Goal: Information Seeking & Learning: Learn about a topic

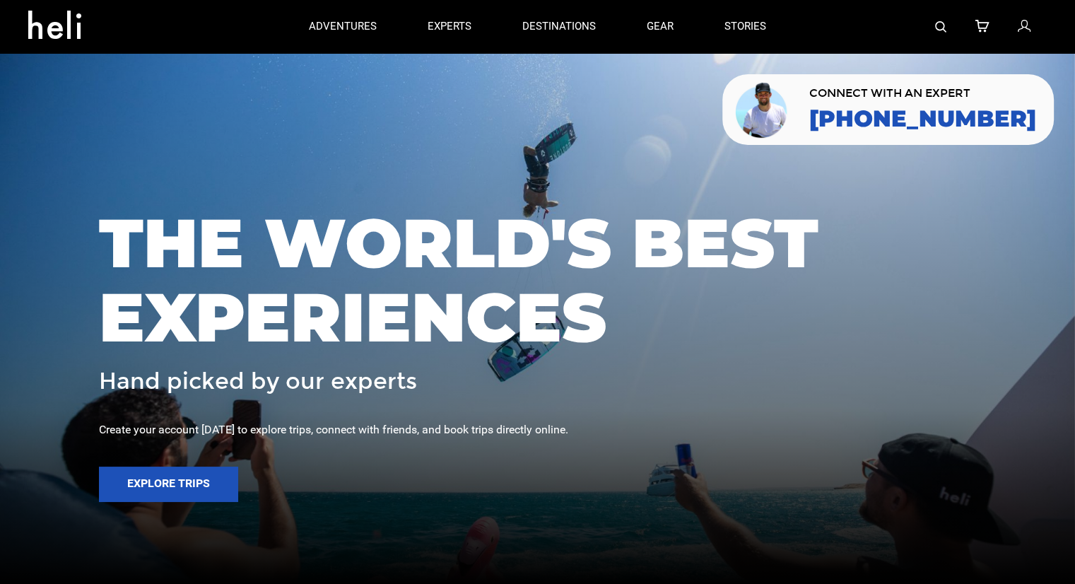
click at [933, 26] on div at bounding box center [918, 26] width 255 height 53
click at [936, 26] on img at bounding box center [940, 26] width 11 height 11
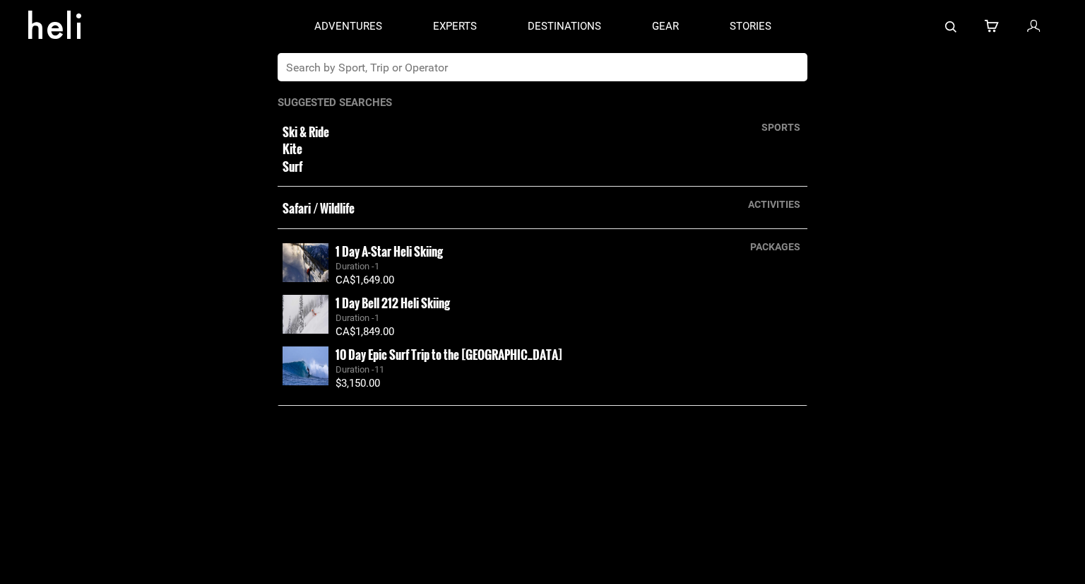
click at [485, 66] on input "text" at bounding box center [528, 67] width 501 height 28
type input "norway"
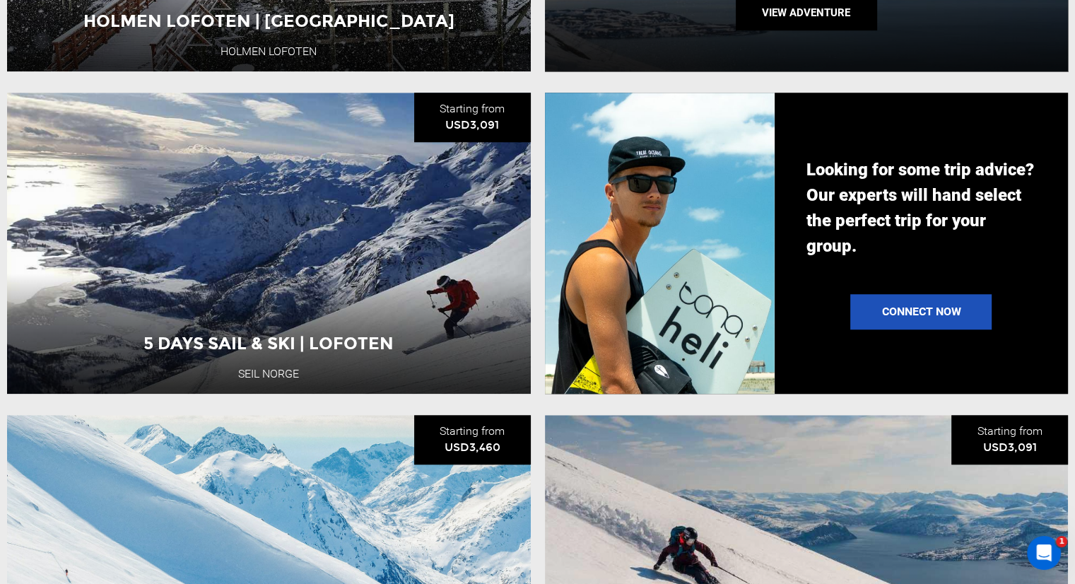
scroll to position [1131, 0]
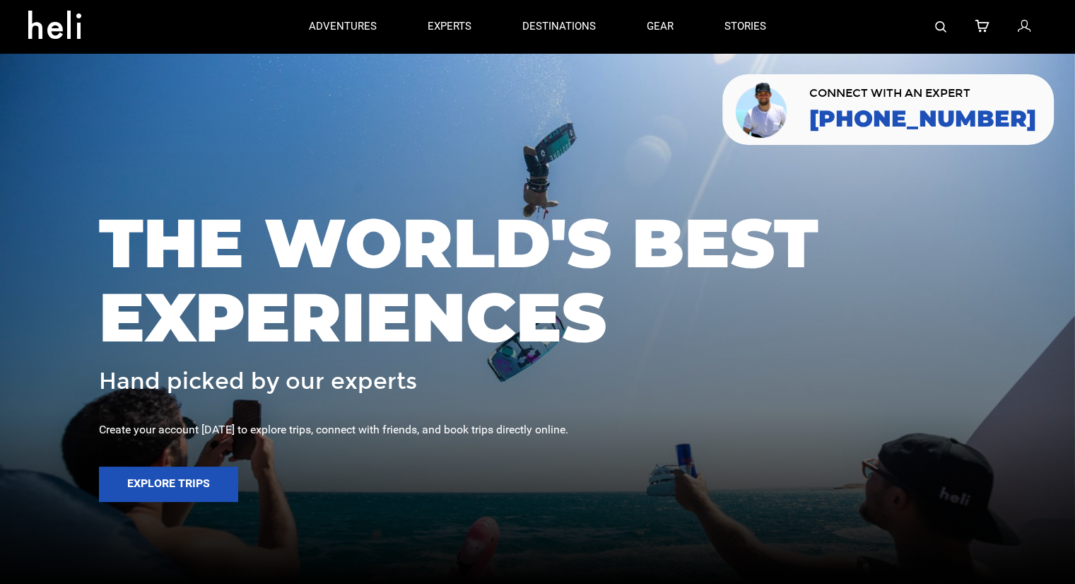
click at [937, 28] on div at bounding box center [918, 26] width 255 height 53
click at [937, 28] on img at bounding box center [940, 26] width 11 height 11
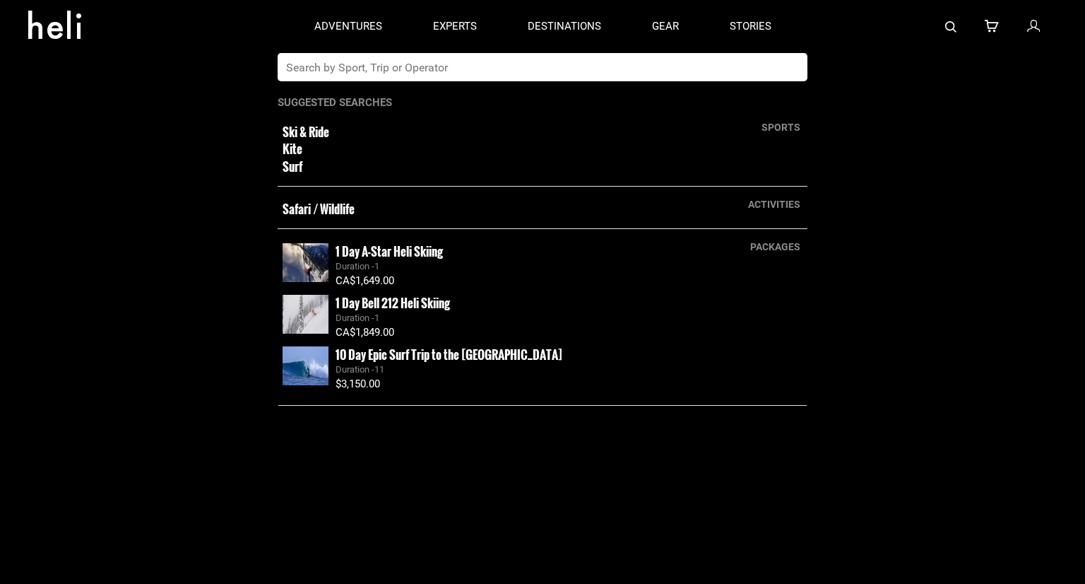
click at [615, 76] on input "text" at bounding box center [528, 67] width 501 height 28
type input "iceland"
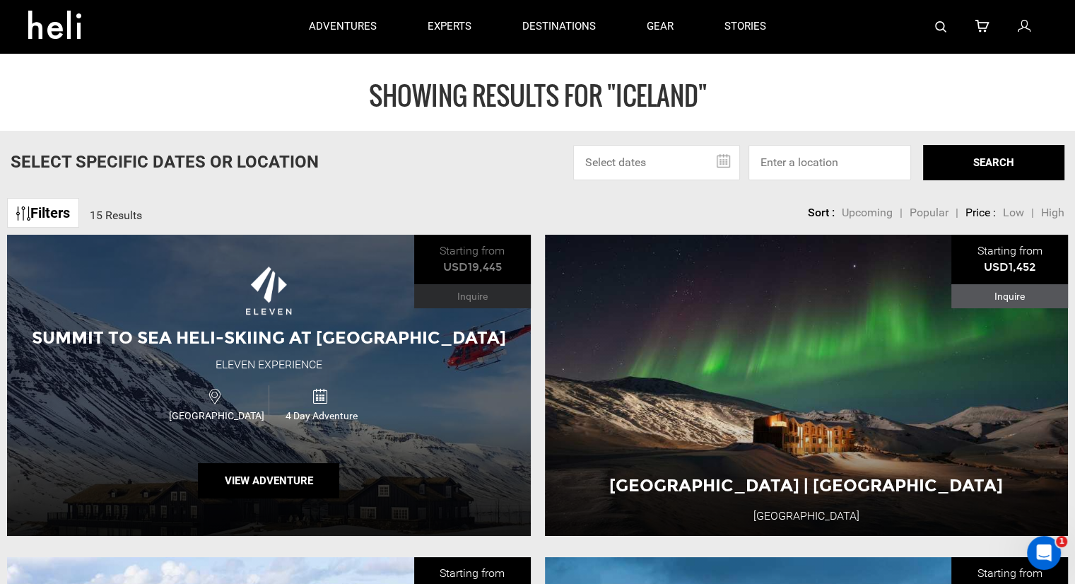
click at [295, 326] on div "Summit to Sea Heli-Skiing at Deplar Farm Eleven Experience Iceland 4 Day Advent…" at bounding box center [269, 385] width 524 height 301
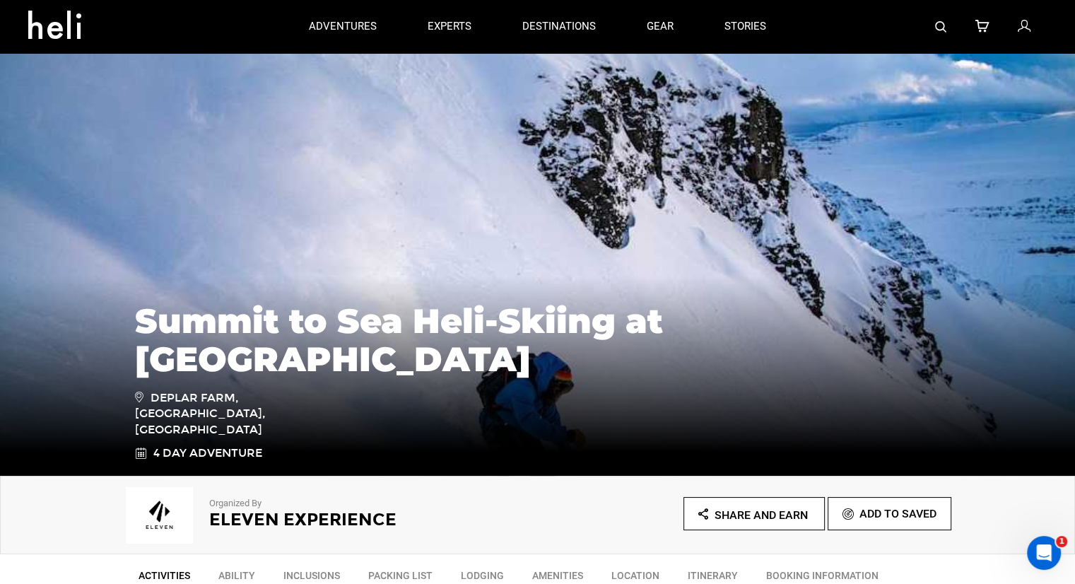
type input "iceland"
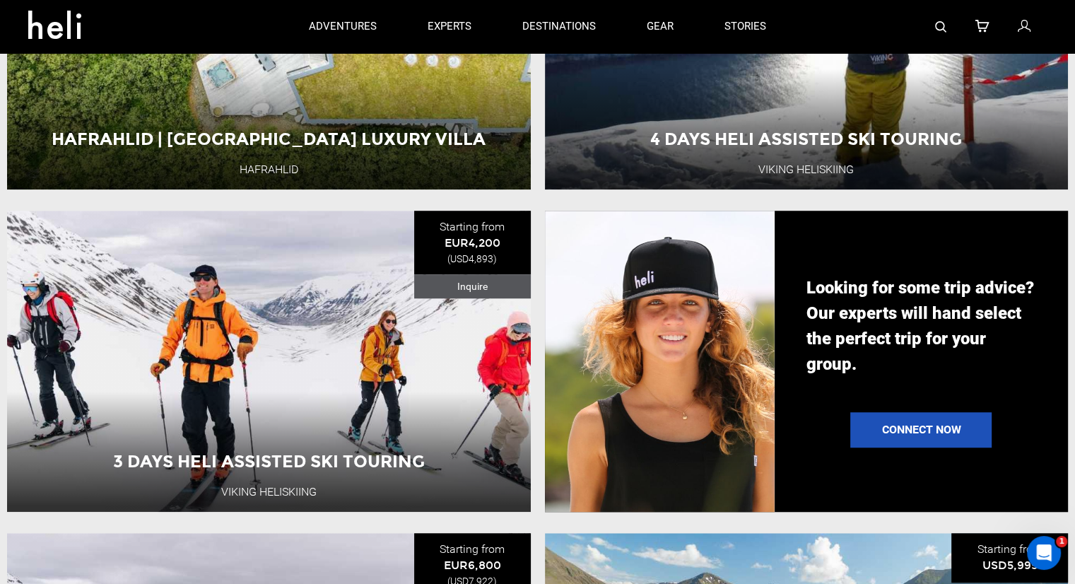
scroll to position [989, 0]
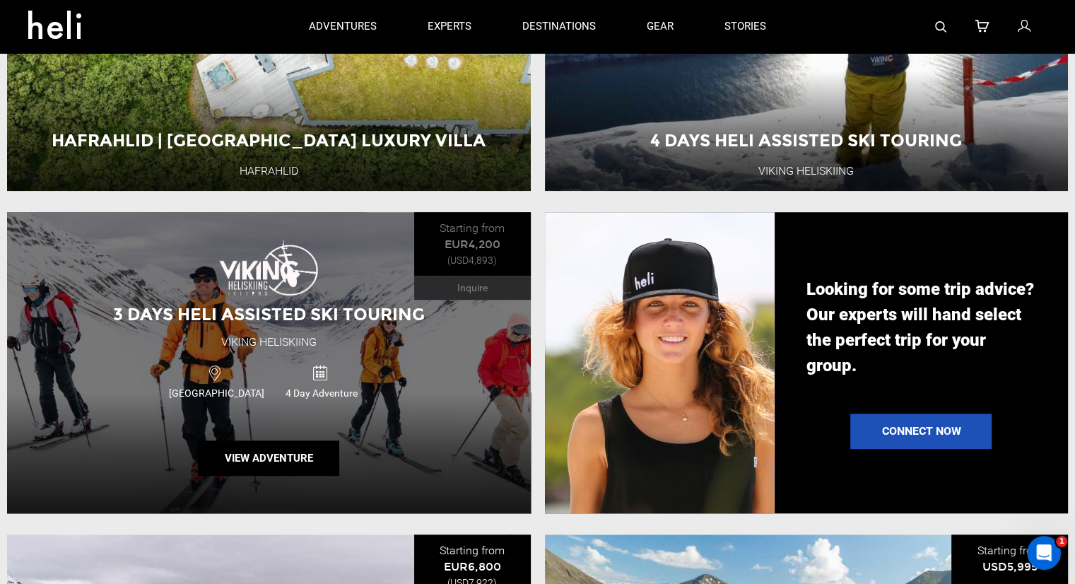
click at [276, 382] on div "4 Day Adventure" at bounding box center [321, 380] width 105 height 37
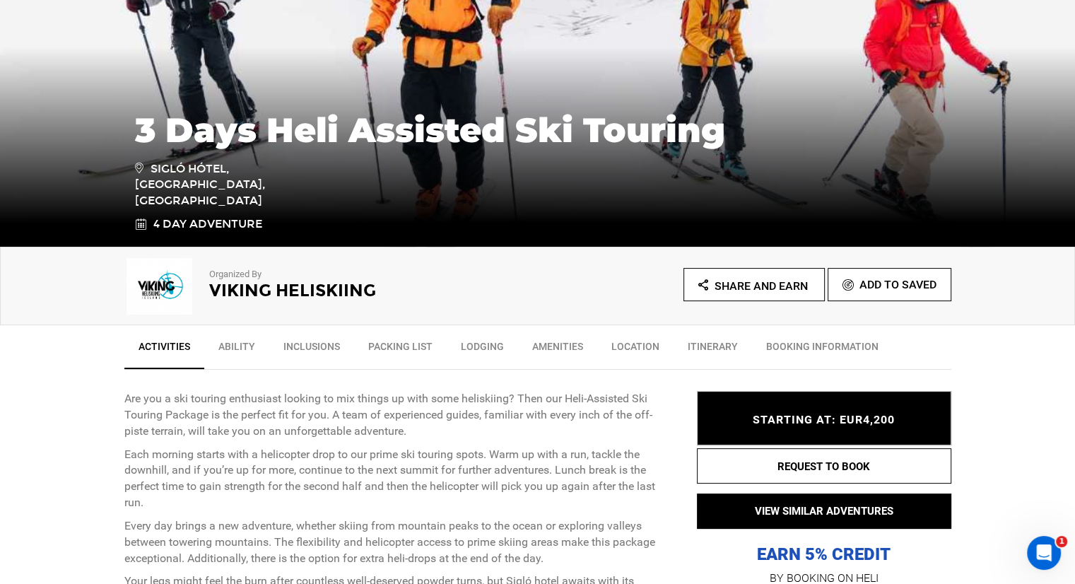
scroll to position [353, 0]
